Goal: Information Seeking & Learning: Find specific fact

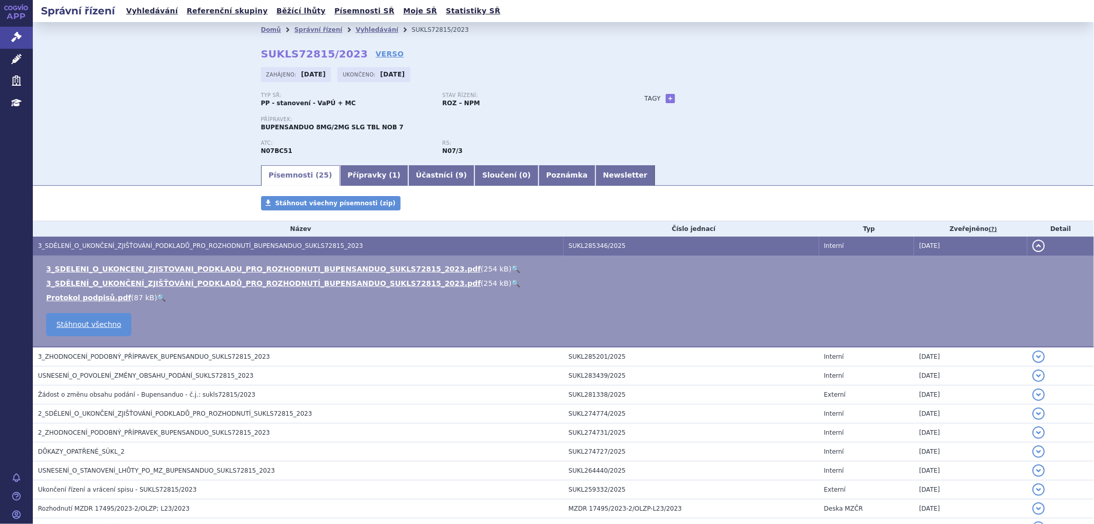
drag, startPoint x: 209, startPoint y: 113, endPoint x: 188, endPoint y: 73, distance: 45.0
click at [209, 113] on div "Domů Správní řízení Vyhledávání SUKLS72815/2023 SUKLS72815/2023 VERSO Zahájeno:…" at bounding box center [564, 93] width 1062 height 142
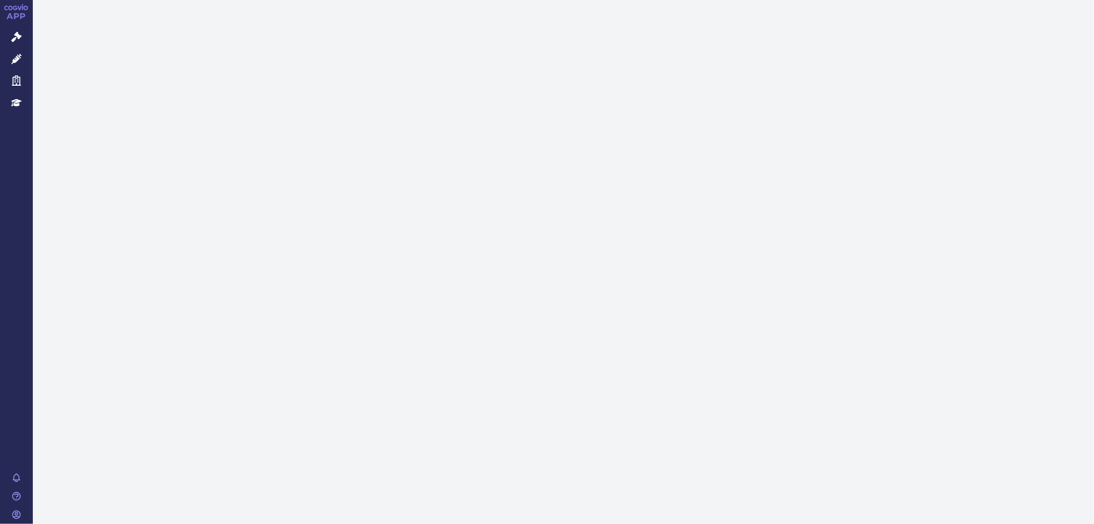
click at [15, 39] on icon at bounding box center [16, 37] width 10 height 10
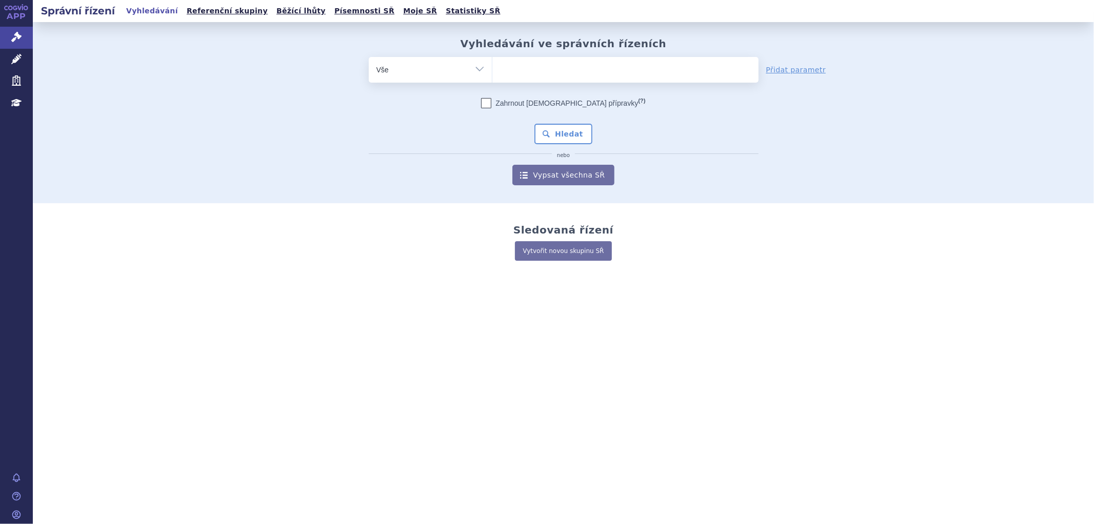
click at [524, 73] on ul at bounding box center [626, 68] width 266 height 22
click at [493, 73] on select at bounding box center [492, 69] width 1 height 26
type input "w"
type input "an"
type input "anir"
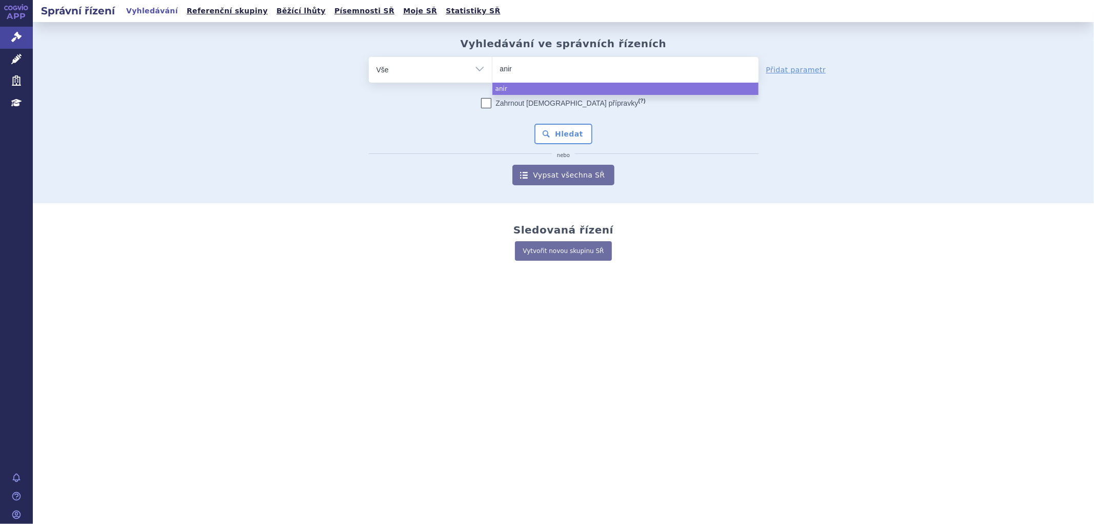
type input "anirv"
type input "anirva"
click at [503, 69] on input "anirva" at bounding box center [519, 68] width 38 height 13
select select "anirva"
click at [539, 66] on input "anirva × anirva" at bounding box center [542, 68] width 6 height 13
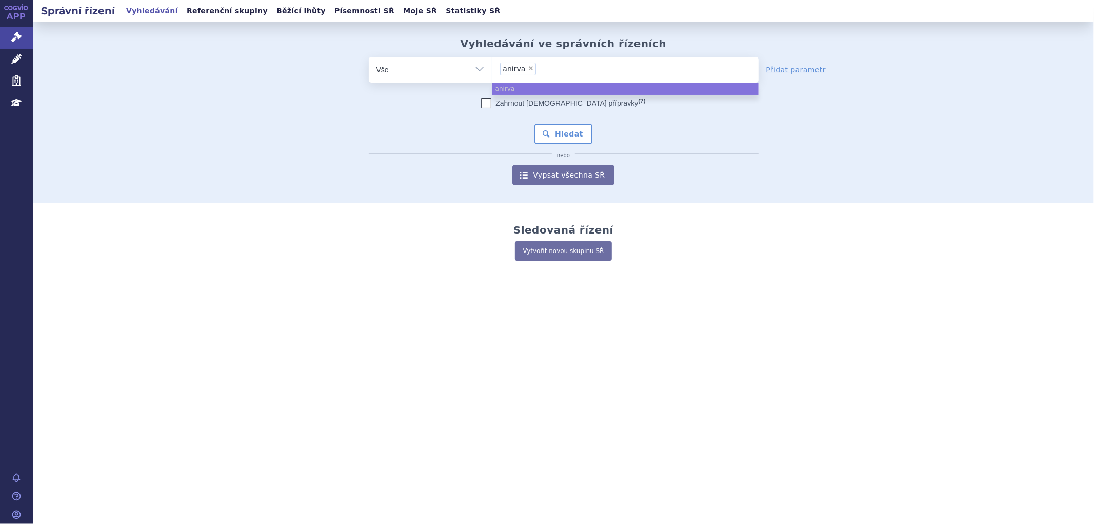
type input "anirva"
select select
type input "xanirva"
select select "xanirva"
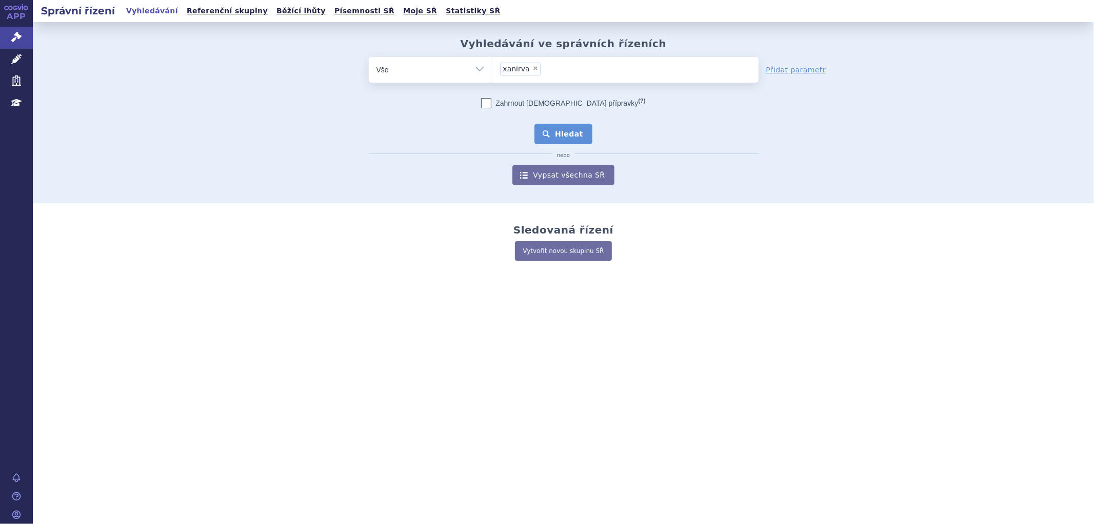
click at [572, 136] on button "Hledat" at bounding box center [564, 134] width 58 height 21
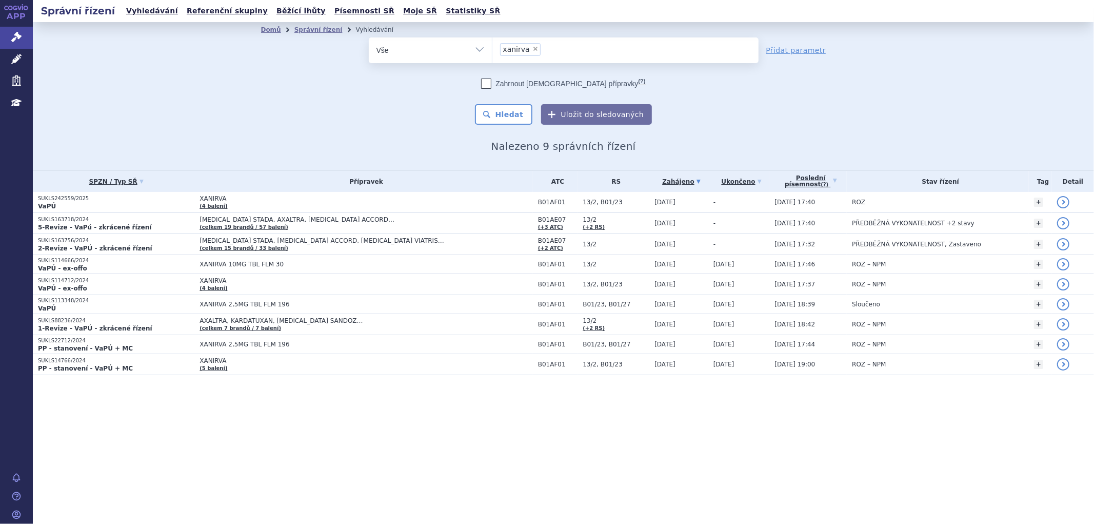
click at [368, 200] on span "XANIRVA" at bounding box center [328, 198] width 257 height 7
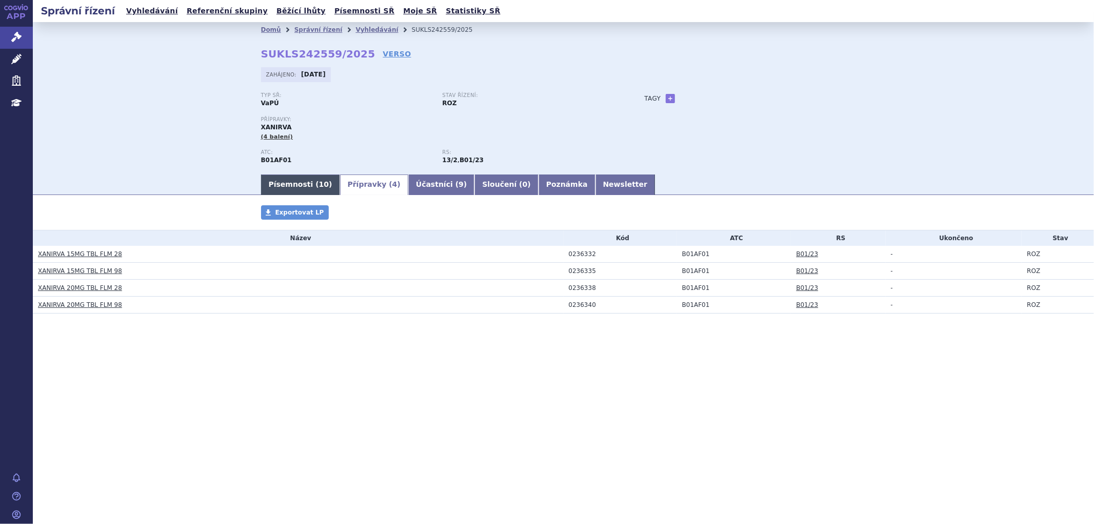
click at [284, 186] on link "Písemnosti ( 10 )" at bounding box center [300, 184] width 79 height 21
